Goal: Task Accomplishment & Management: Complete application form

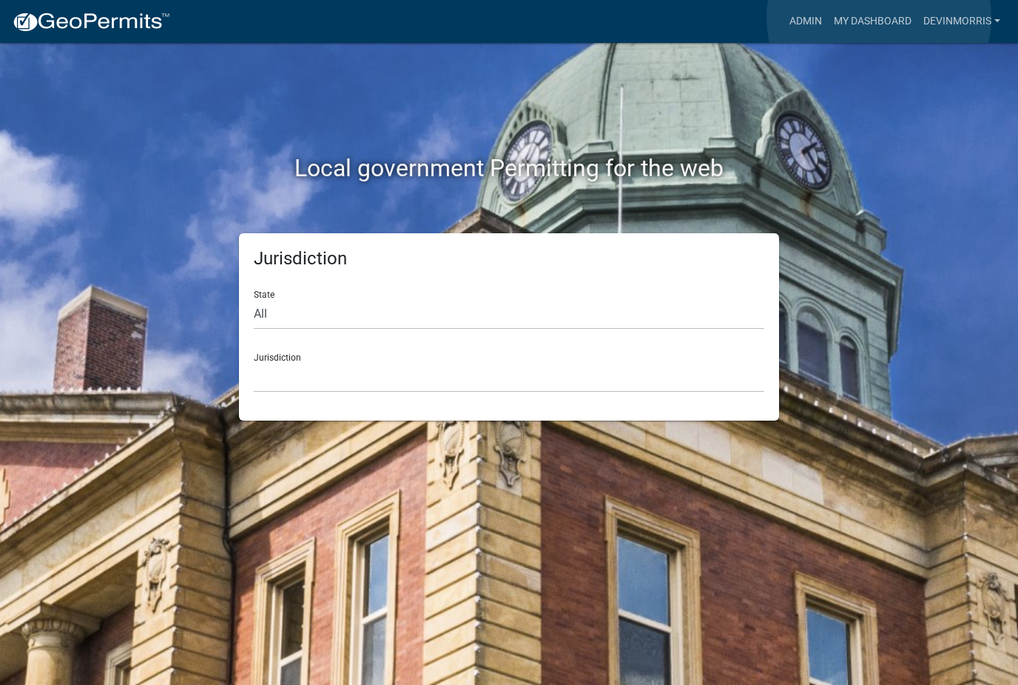
click at [880, 18] on link "My Dashboard" at bounding box center [873, 21] width 90 height 28
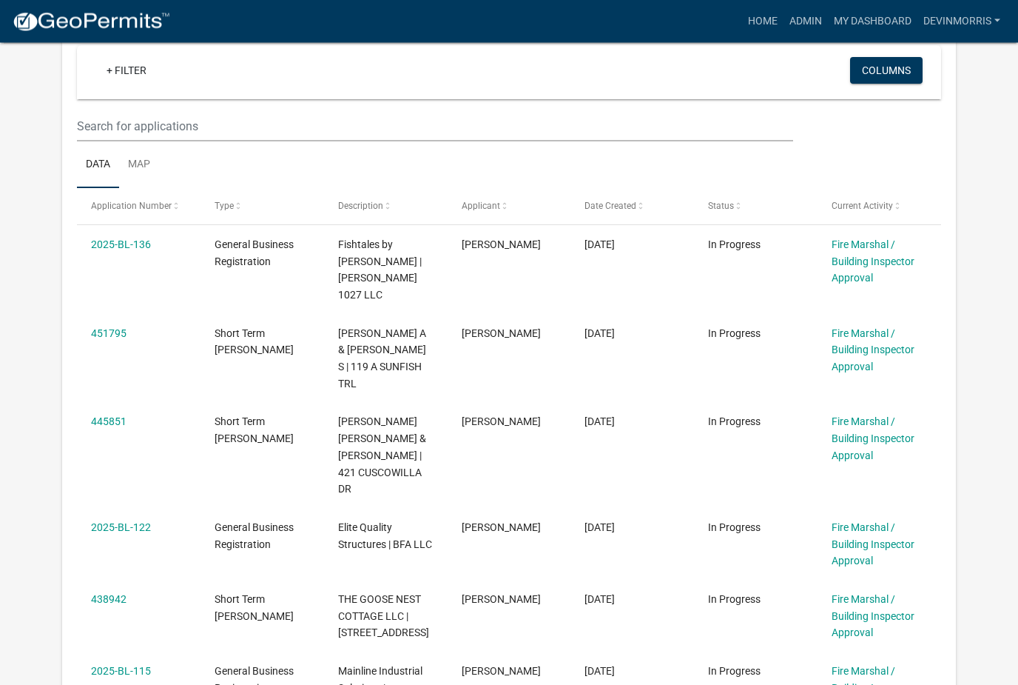
scroll to position [344, 0]
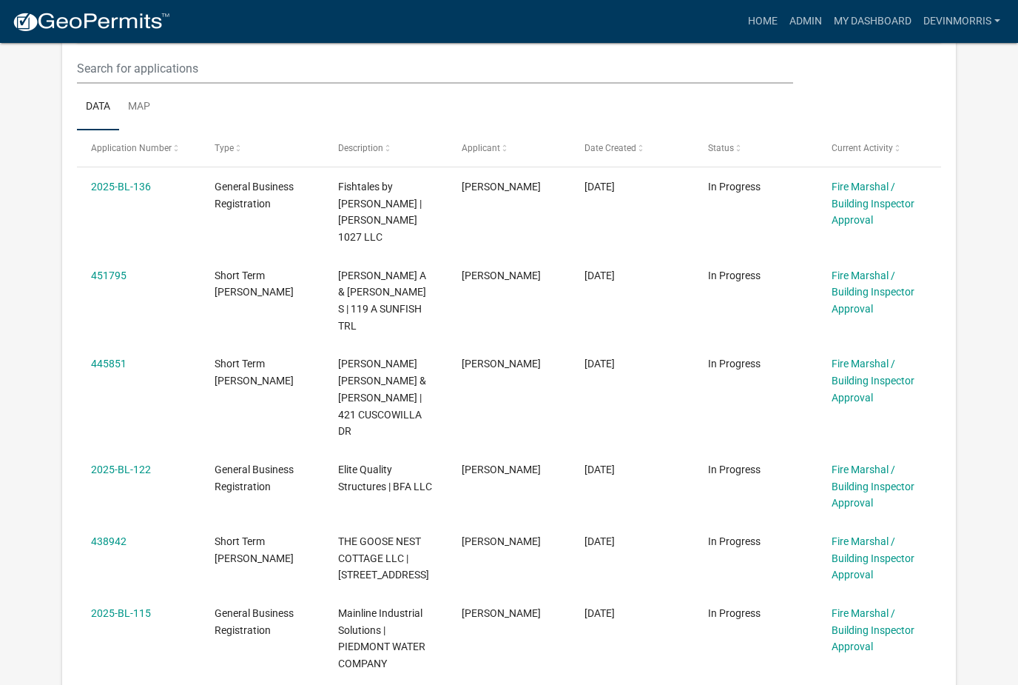
click at [102, 186] on link "2025-BL-136" at bounding box center [121, 187] width 60 height 12
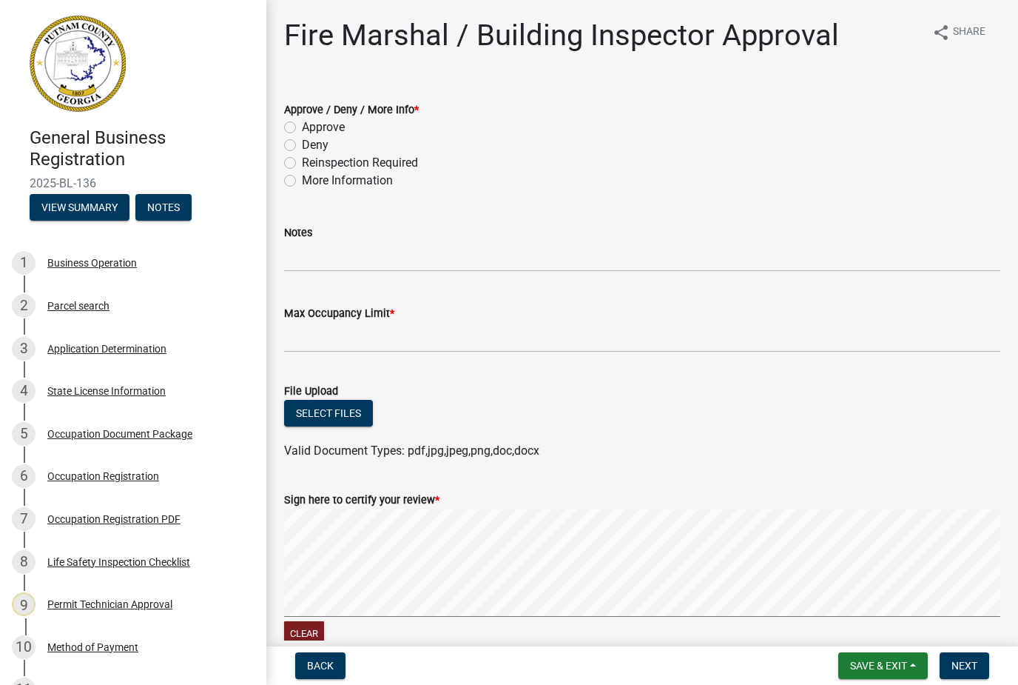
click at [302, 127] on label "Approve" at bounding box center [323, 127] width 43 height 18
click at [302, 127] on input "Approve" at bounding box center [307, 123] width 10 height 10
radio input "true"
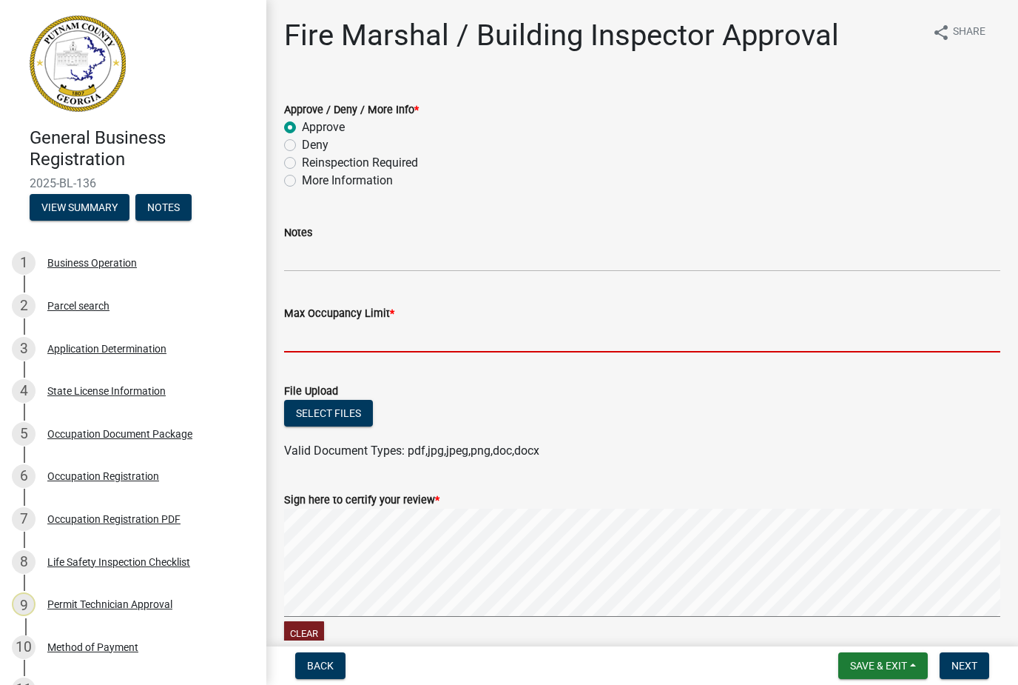
click at [446, 339] on input "Max Occupancy Limit *" at bounding box center [642, 337] width 716 height 30
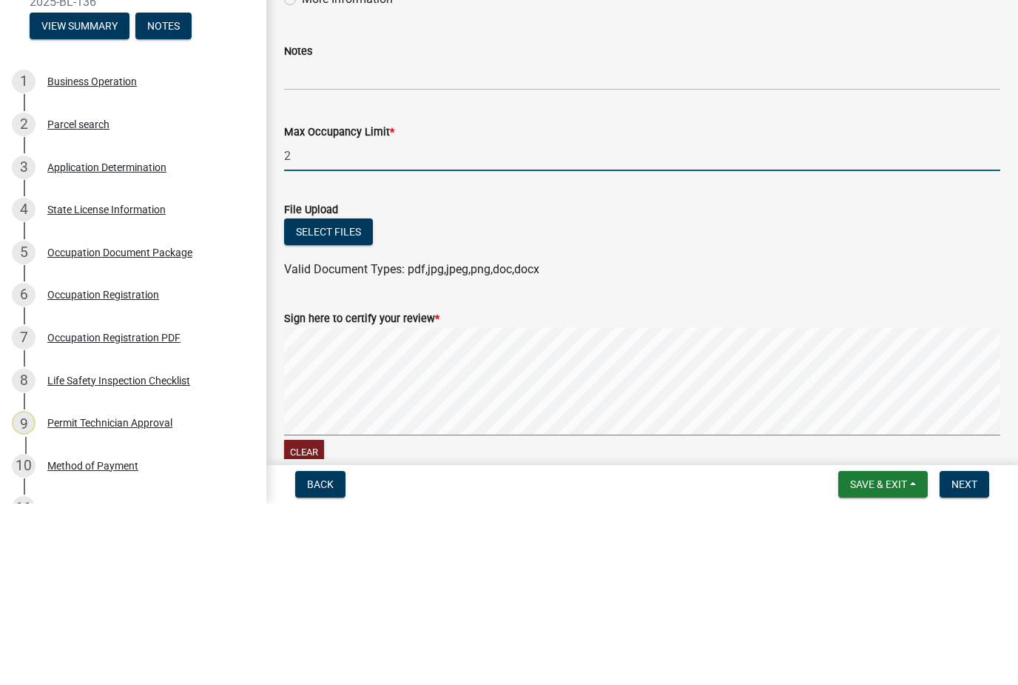
type input "20"
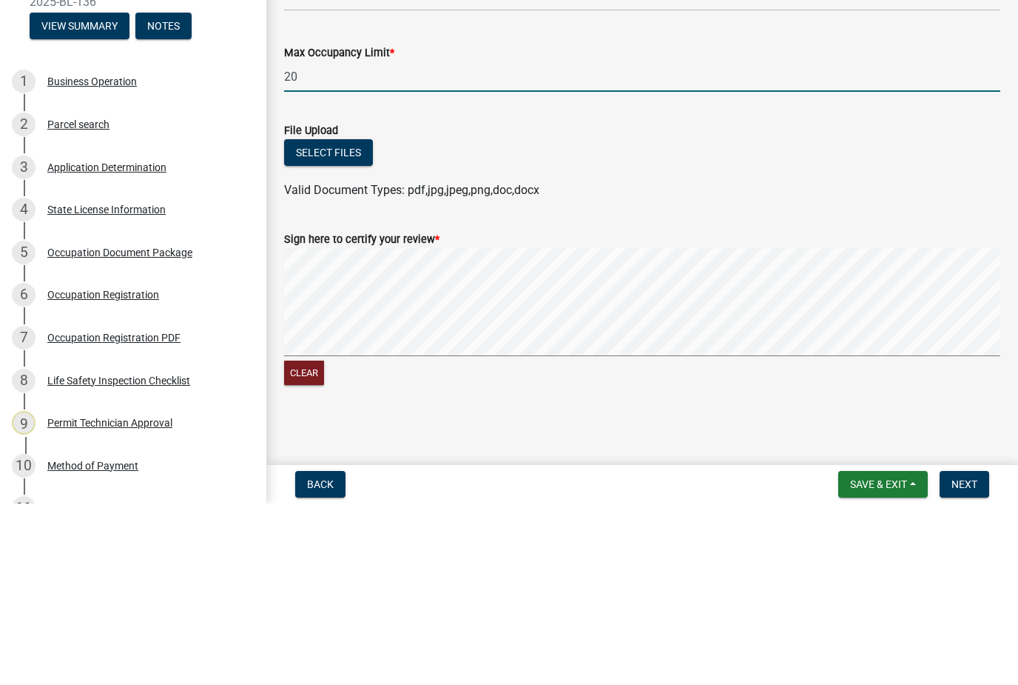
scroll to position [79, 0]
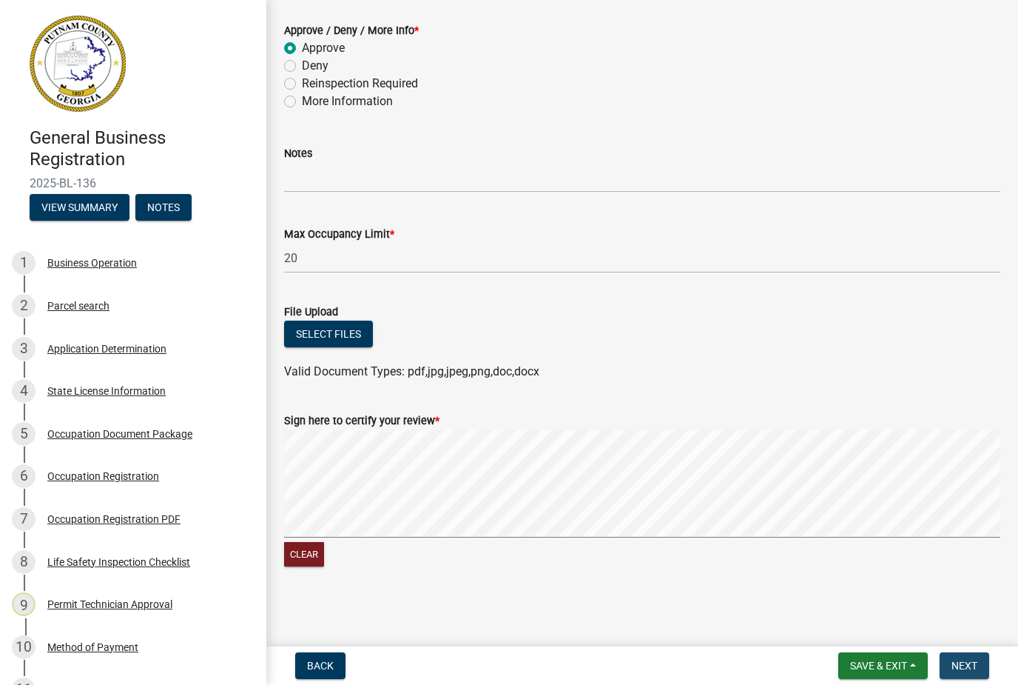
click at [972, 667] on span "Next" at bounding box center [965, 665] width 26 height 12
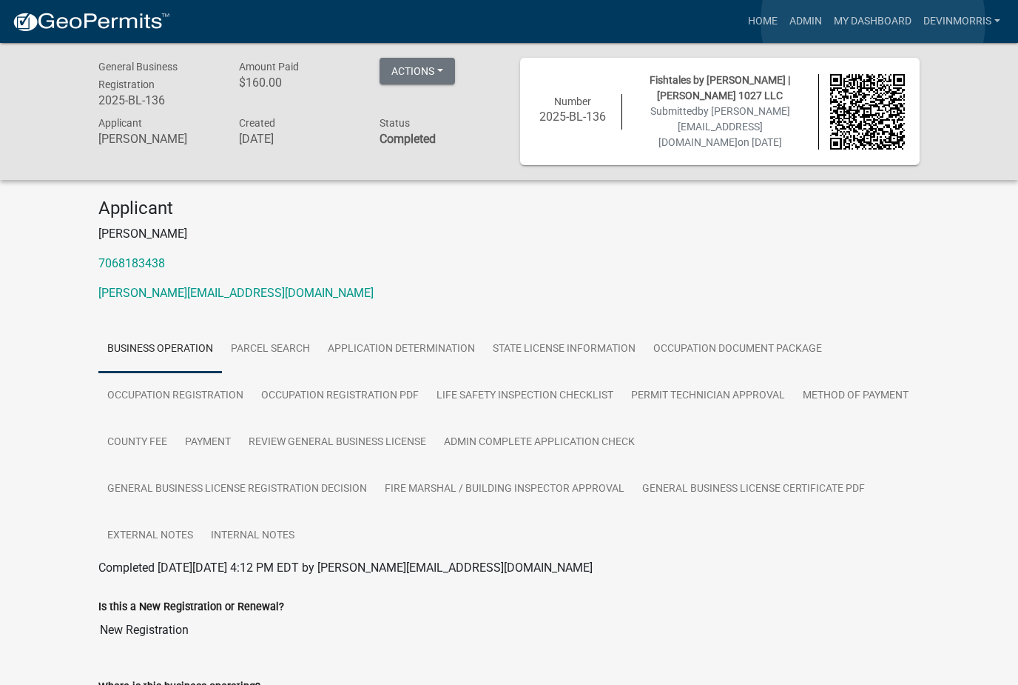
click at [873, 21] on link "My Dashboard" at bounding box center [873, 21] width 90 height 28
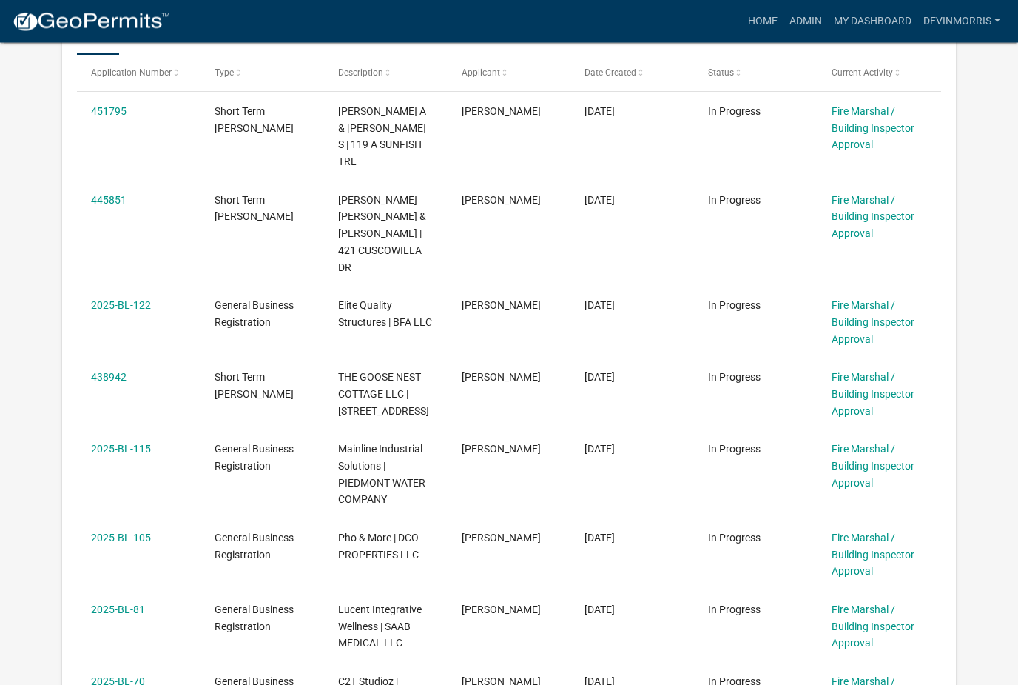
scroll to position [420, 0]
click at [106, 370] on link "438942" at bounding box center [109, 376] width 36 height 12
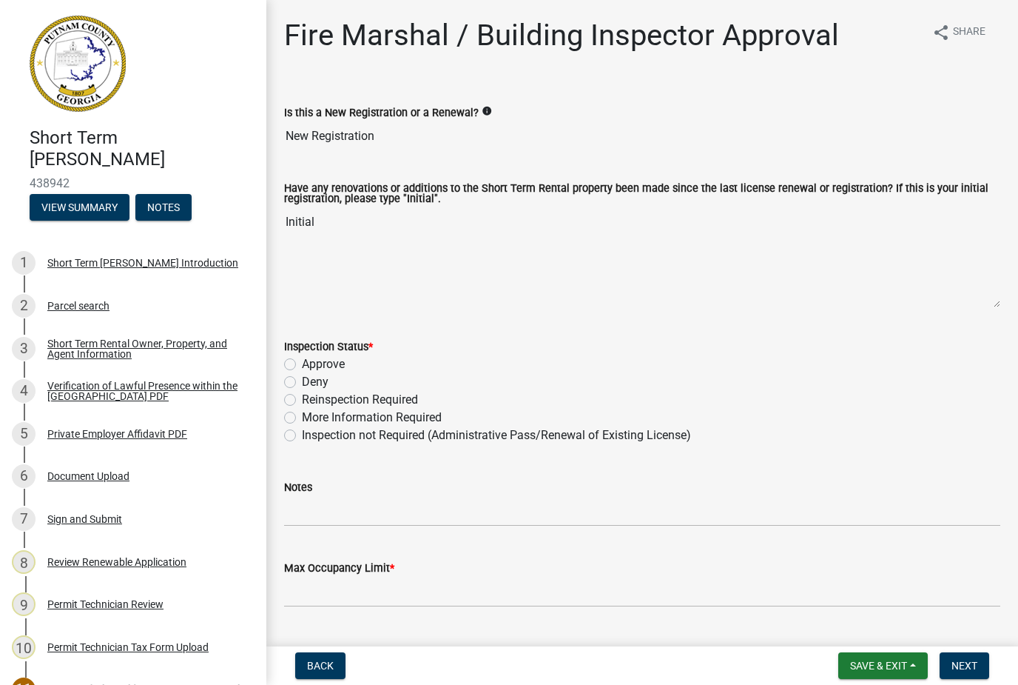
click at [302, 363] on label "Approve" at bounding box center [323, 364] width 43 height 18
click at [302, 363] on input "Approve" at bounding box center [307, 360] width 10 height 10
radio input "true"
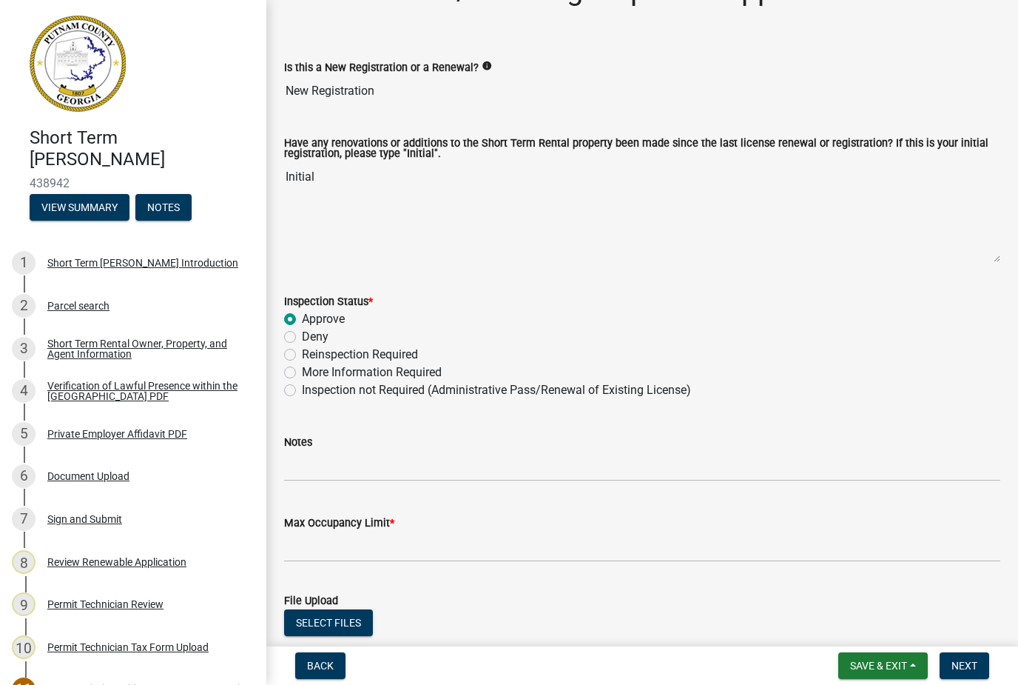
scroll to position [124, 0]
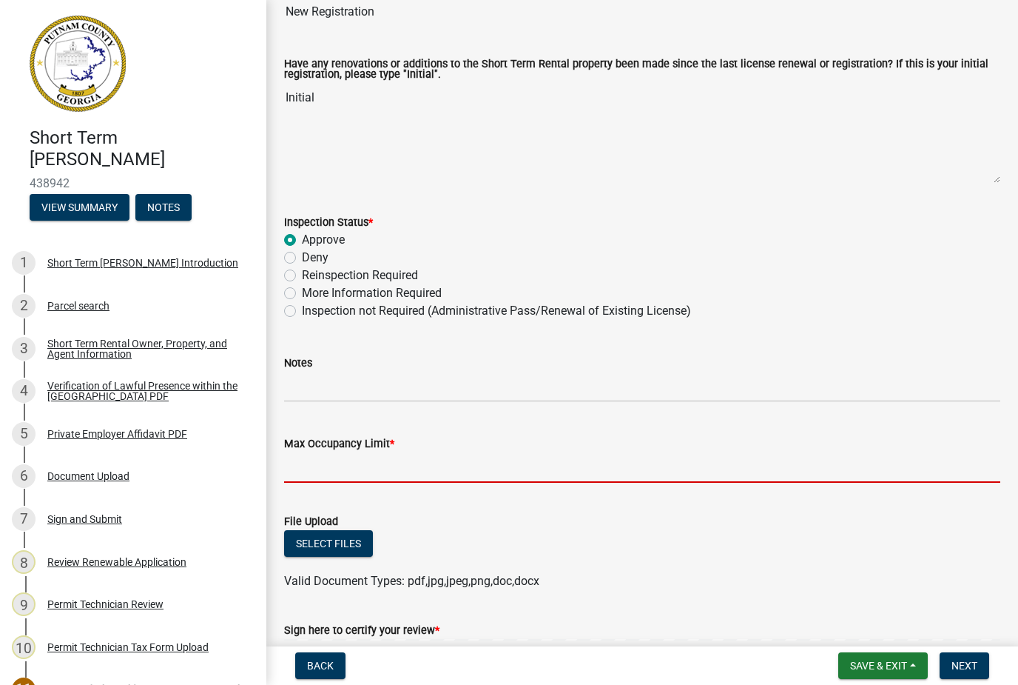
click at [510, 463] on input "Max Occupancy Limit *" at bounding box center [642, 467] width 716 height 30
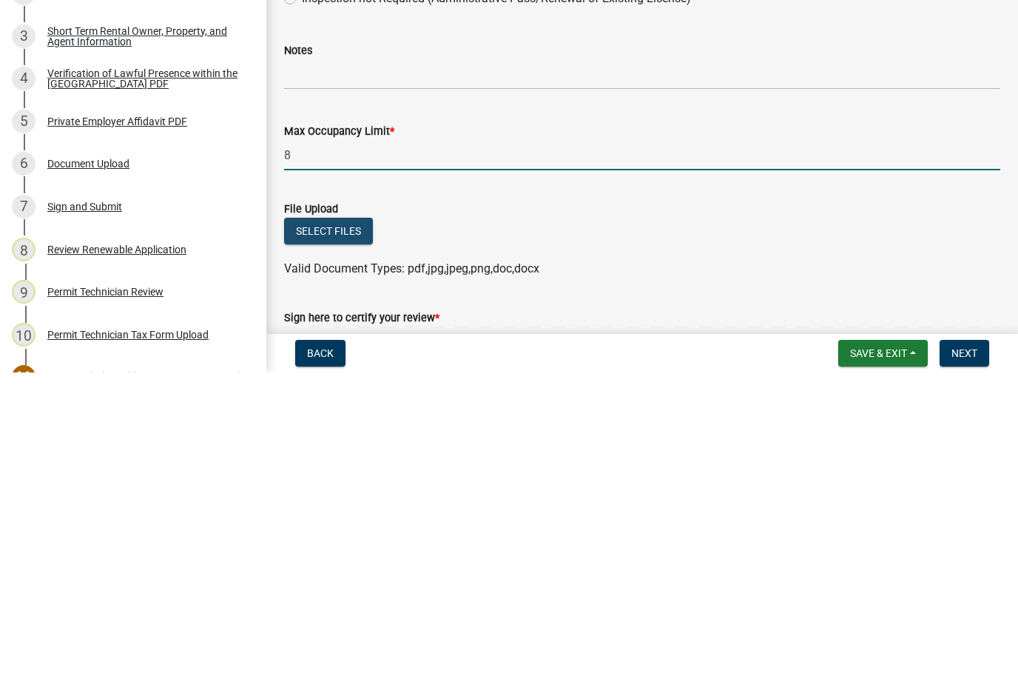
type input "8"
click at [363, 530] on button "Select files" at bounding box center [328, 543] width 89 height 27
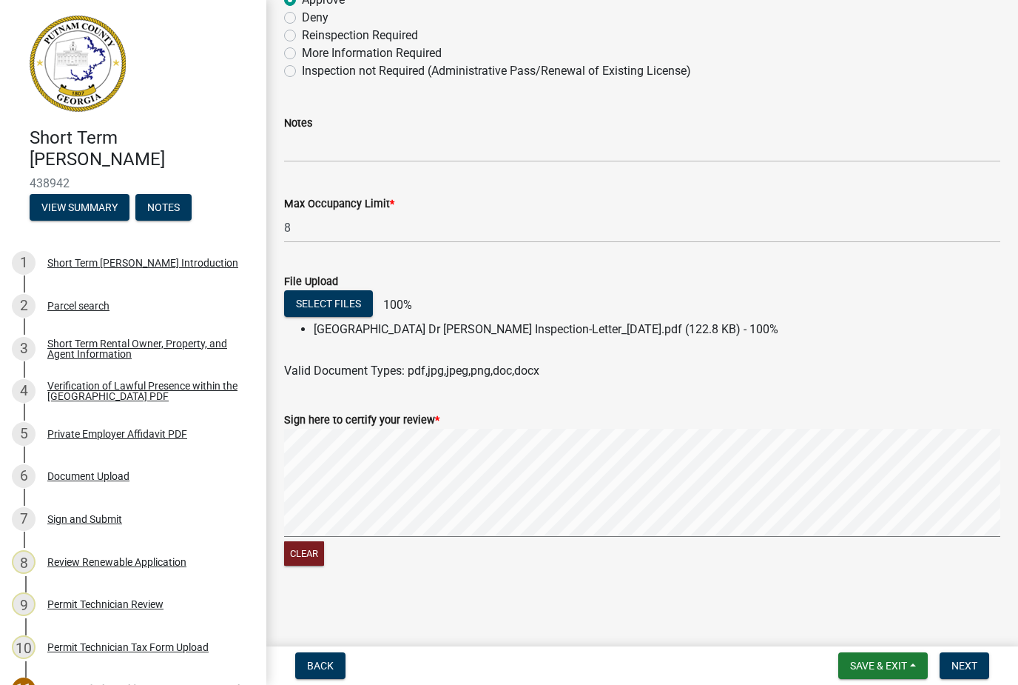
scroll to position [364, 0]
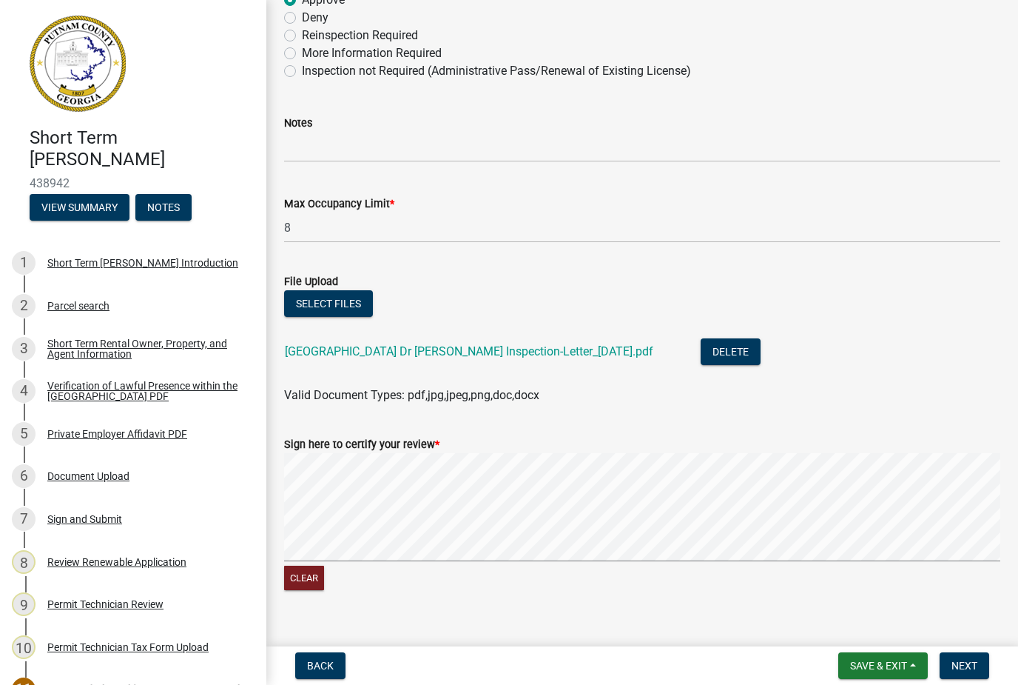
click at [978, 665] on button "Next" at bounding box center [965, 665] width 50 height 27
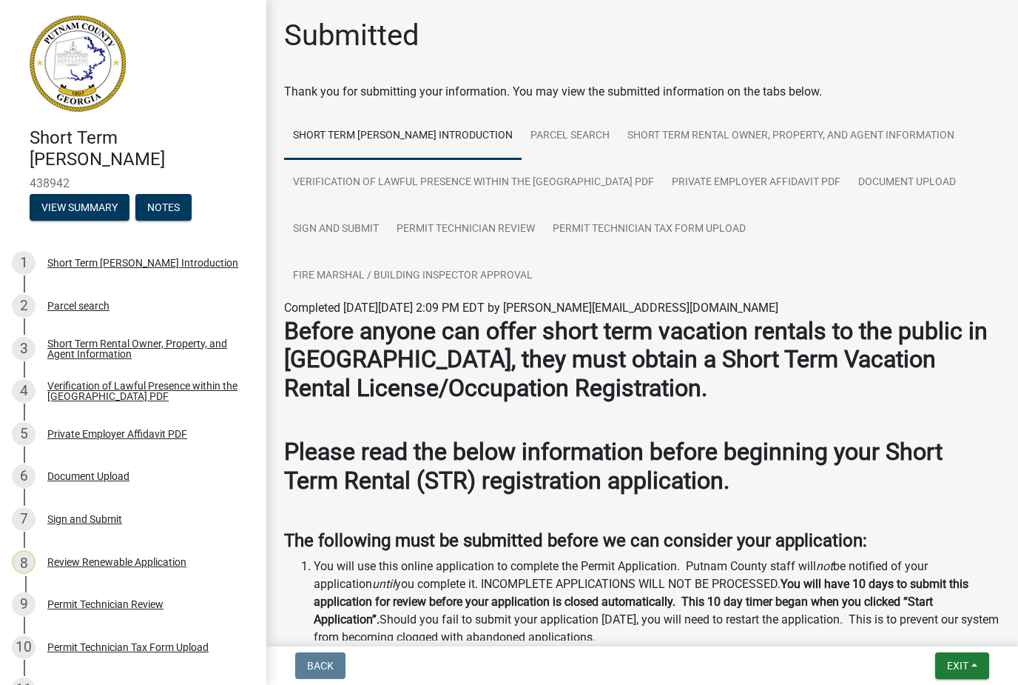
click at [970, 657] on button "Exit" at bounding box center [962, 665] width 54 height 27
click at [949, 630] on button "Save & Exit" at bounding box center [931, 627] width 118 height 36
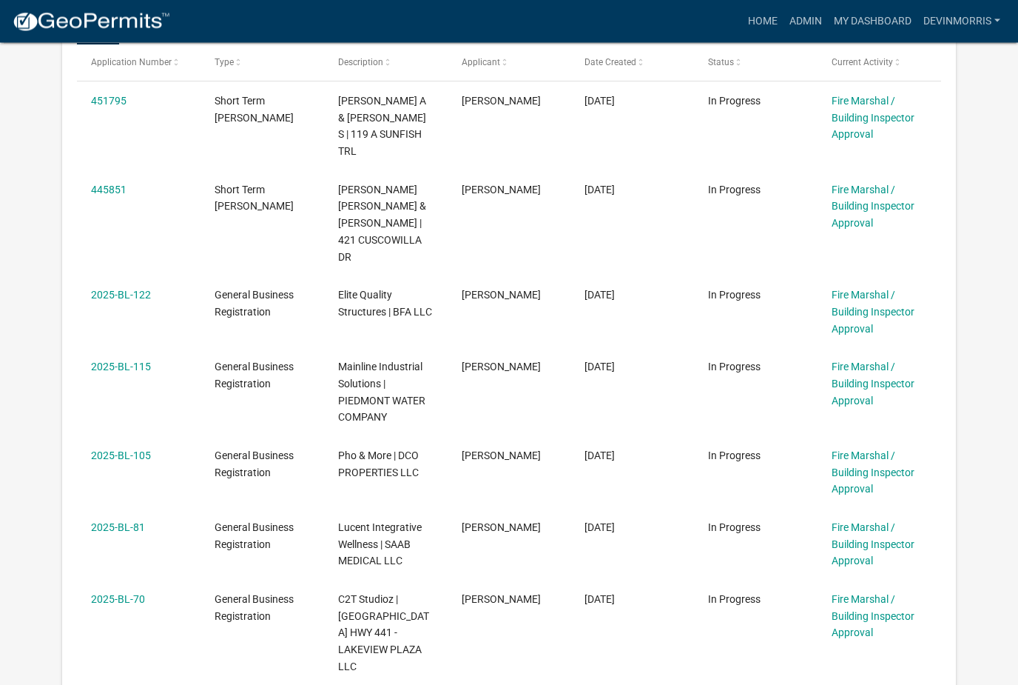
scroll to position [431, 0]
